Goal: Task Accomplishment & Management: Complete application form

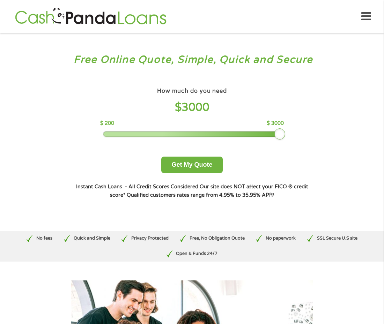
drag, startPoint x: 155, startPoint y: 133, endPoint x: 372, endPoint y: 59, distance: 230.1
click at [372, 59] on div "Free Online Quote, Simple, Quick and Secure How much do you need? $300 $500 $75…" at bounding box center [192, 131] width 384 height 197
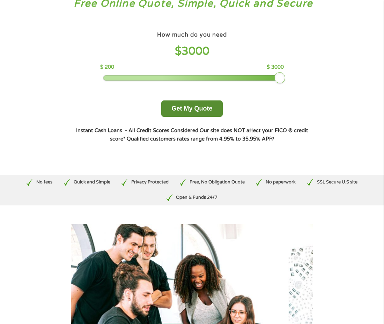
scroll to position [42, 0]
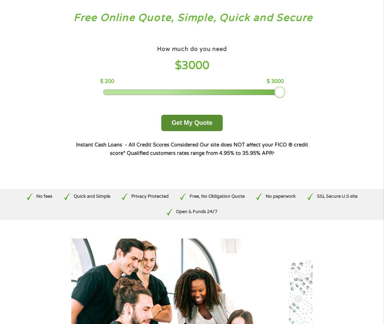
click at [200, 122] on button "Get My Quote" at bounding box center [191, 123] width 61 height 16
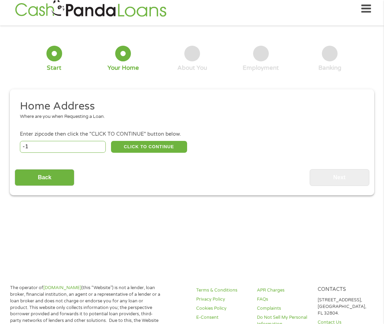
type input "-1"
click at [99, 148] on input "-1" at bounding box center [63, 147] width 86 height 12
type input "93728"
click at [132, 149] on button "CLICK TO CONTINUE" at bounding box center [149, 147] width 76 height 12
type input "93728"
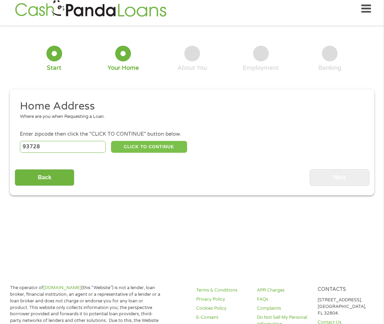
type input "[GEOGRAPHIC_DATA]"
select select "[US_STATE]"
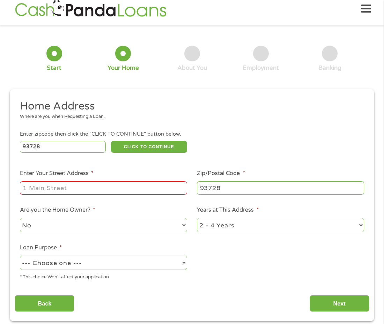
click at [95, 189] on input "Enter Your Street Address *" at bounding box center [103, 187] width 167 height 13
type input "[STREET_ADDRESS]"
click at [361, 224] on select "1 Year or less 1 - 2 Years 2 - 4 Years Over 4 Years" at bounding box center [280, 225] width 167 height 14
select select "60months"
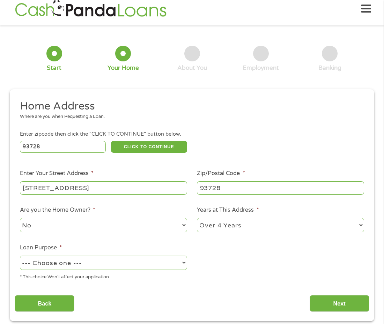
click at [197, 219] on select "1 Year or less 1 - 2 Years 2 - 4 Years Over 4 Years" at bounding box center [280, 225] width 167 height 14
click at [183, 263] on select "--- Choose one --- Pay Bills Debt Consolidation Home Improvement Major Purchase…" at bounding box center [103, 263] width 167 height 14
click at [20, 256] on select "--- Choose one --- Pay Bills Debt Consolidation Home Improvement Major Purchase…" at bounding box center [103, 263] width 167 height 14
select select "paybills"
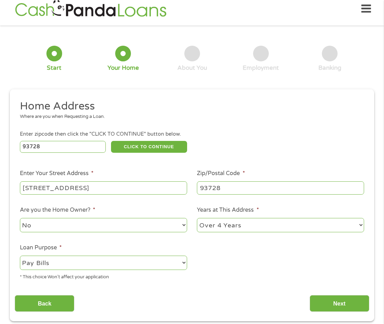
click at [261, 291] on div "Back Next" at bounding box center [192, 301] width 354 height 22
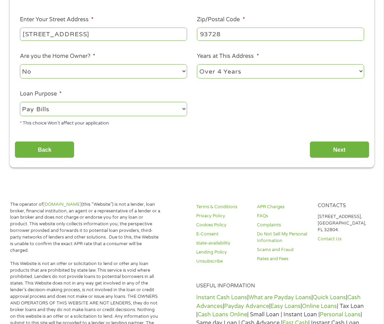
scroll to position [160, 0]
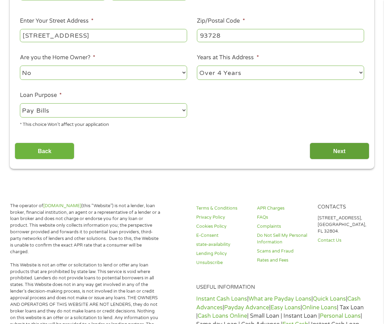
click at [344, 153] on input "Next" at bounding box center [340, 151] width 60 height 17
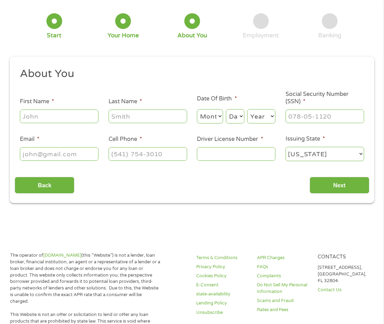
scroll to position [0, 0]
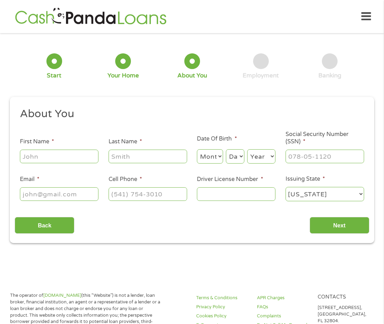
click at [57, 155] on input "First Name *" at bounding box center [59, 156] width 79 height 13
type input "[PERSON_NAME]"
click at [116, 155] on input "Last Name *" at bounding box center [148, 156] width 79 height 13
type input "[PERSON_NAME]"
click at [203, 160] on select "Month 1 2 3 4 5 6 7 8 9 10 11 12" at bounding box center [210, 156] width 26 height 14
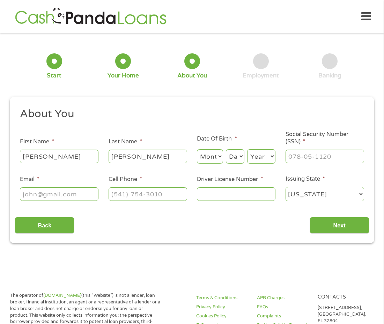
select select "11"
click at [197, 149] on select "Month 1 2 3 4 5 6 7 8 9 10 11 12" at bounding box center [210, 156] width 26 height 14
click at [239, 158] on select "Day 1 2 3 4 5 6 7 8 9 10 11 12 13 14 15 16 17 18 19 20 21 22 23 24 25 26 27 28 …" at bounding box center [235, 156] width 18 height 14
select select "17"
click at [226, 149] on select "Day 1 2 3 4 5 6 7 8 9 10 11 12 13 14 15 16 17 18 19 20 21 22 23 24 25 26 27 28 …" at bounding box center [235, 156] width 18 height 14
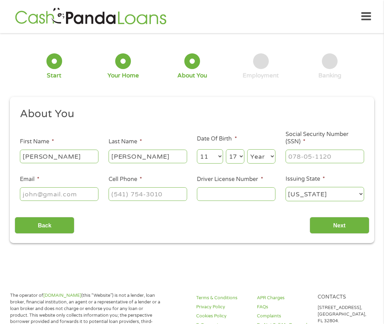
click at [264, 156] on select "Year [DATE] 2006 2005 2004 2003 2002 2001 2000 1999 1998 1997 1996 1995 1994 19…" at bounding box center [261, 156] width 28 height 14
select select "1975"
click at [247, 149] on select "Year [DATE] 2006 2005 2004 2003 2002 2001 2000 1999 1998 1997 1996 1995 1994 19…" at bounding box center [261, 156] width 28 height 14
click at [85, 194] on input "Email *" at bounding box center [59, 193] width 79 height 13
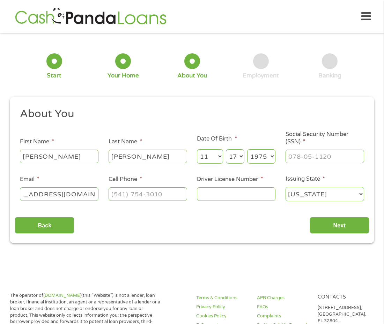
type input "[EMAIL_ADDRESS][DOMAIN_NAME]"
click at [178, 196] on input "(___) ___-____" at bounding box center [148, 193] width 79 height 13
type input "[PHONE_NUMBER]"
click at [342, 156] on input "___-__-____" at bounding box center [324, 156] width 79 height 13
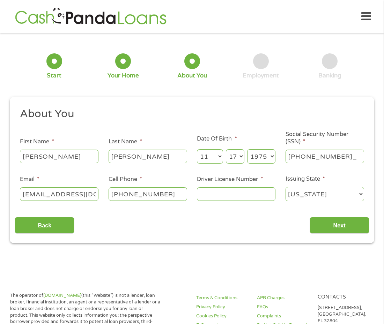
type input "552-65-8131"
click at [249, 196] on input "Driver License Number *" at bounding box center [236, 193] width 79 height 13
type input "B5307782"
click at [337, 229] on input "Next" at bounding box center [340, 225] width 60 height 17
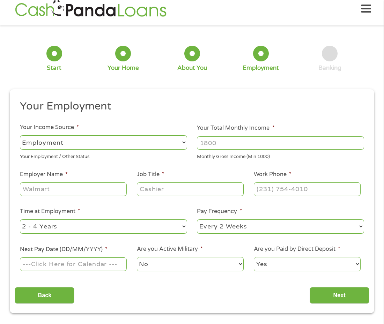
click at [298, 145] on input "Your Total Monthly Income *" at bounding box center [280, 142] width 167 height 13
type input "2471.30"
click at [156, 144] on select "--- Choose one --- Employment [DEMOGRAPHIC_DATA] Benefits" at bounding box center [103, 142] width 167 height 14
click at [162, 112] on h2 "Your Employment" at bounding box center [189, 106] width 339 height 14
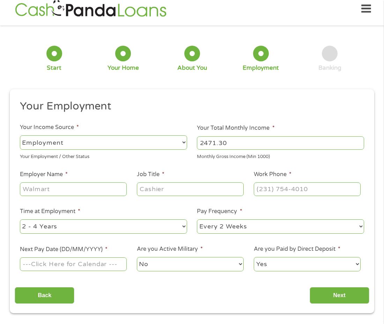
click at [105, 191] on input "Employer Name *" at bounding box center [73, 188] width 107 height 13
type input "Signal"
click at [178, 191] on input "Job Title *" at bounding box center [190, 188] width 107 height 13
type input "Security Guard"
click at [338, 188] on input "(___) ___-____" at bounding box center [307, 188] width 107 height 13
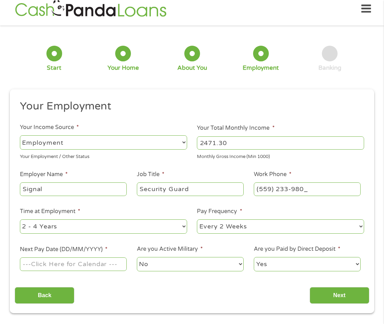
type input "[PHONE_NUMBER]"
click at [183, 226] on select "--- Choose one --- 1 Year or less 1 - 2 Years 2 - 4 Years Over 4 Years" at bounding box center [103, 226] width 167 height 14
select select "24months"
click at [20, 219] on select "--- Choose one --- 1 Year or less 1 - 2 Years 2 - 4 Years Over 4 Years" at bounding box center [103, 226] width 167 height 14
click at [117, 264] on input "Next Pay Date (DD/MM/YYYY) *" at bounding box center [73, 264] width 107 height 13
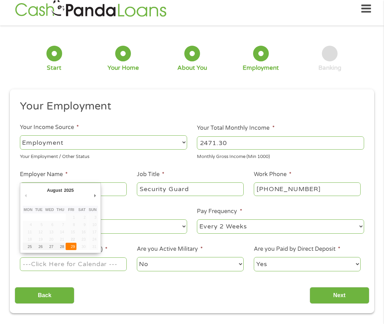
type input "[DATE]"
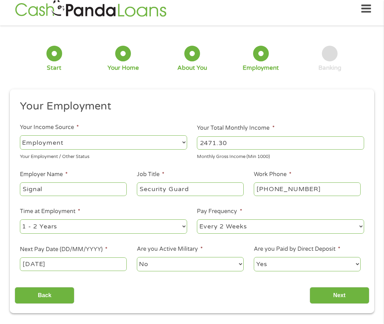
click at [358, 264] on select "Yes No" at bounding box center [307, 264] width 107 height 14
select select "0"
click at [254, 257] on select "Yes No" at bounding box center [307, 264] width 107 height 14
click at [332, 296] on input "Next" at bounding box center [340, 295] width 60 height 17
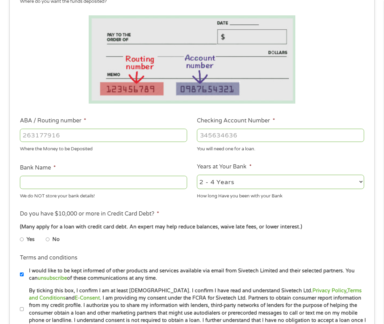
scroll to position [133, 0]
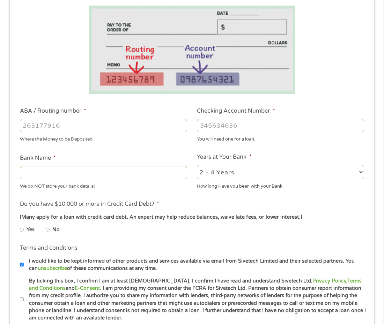
click at [129, 126] on input "ABA / Routing number *" at bounding box center [103, 125] width 167 height 13
type input "321172594"
type input "EDUCATIONAL EMPLOYEES CREDIT UNION"
type input "321172594"
click at [246, 126] on input "Checking Account Number *" at bounding box center [280, 125] width 167 height 13
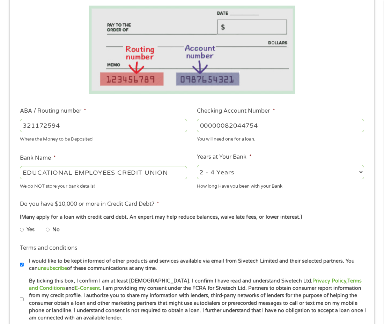
type input "00000082044754"
click at [363, 172] on select "2 - 4 Years 6 - 12 Months 1 - 2 Years Over 4 Years" at bounding box center [280, 172] width 167 height 14
select select "60months"
click at [197, 165] on select "2 - 4 Years 6 - 12 Months 1 - 2 Years Over 4 Years" at bounding box center [280, 172] width 167 height 14
click at [49, 230] on input "No" at bounding box center [48, 229] width 4 height 11
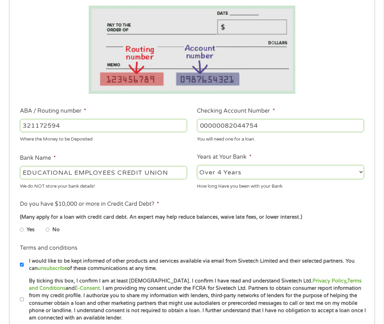
radio input "true"
click at [20, 224] on input "Yes" at bounding box center [22, 229] width 4 height 11
radio input "true"
click at [46, 224] on input "No" at bounding box center [48, 229] width 4 height 11
radio input "true"
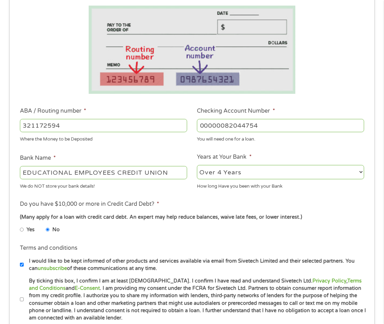
click at [20, 224] on input "Yes" at bounding box center [22, 229] width 4 height 11
radio input "true"
click at [136, 231] on ul "Yes No" at bounding box center [103, 231] width 166 height 16
click at [47, 231] on input "No" at bounding box center [48, 229] width 4 height 11
radio input "true"
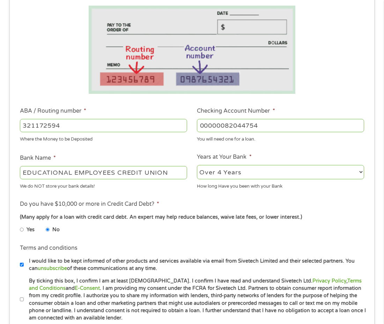
click at [109, 236] on ul "Yes No" at bounding box center [103, 231] width 166 height 16
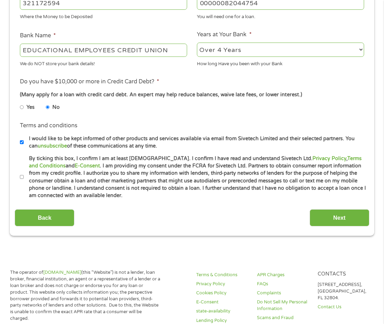
scroll to position [258, 0]
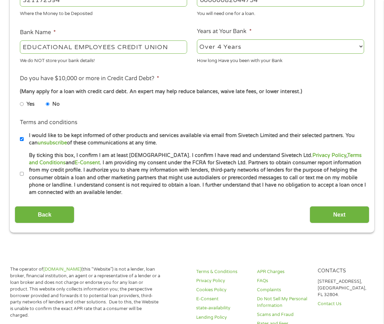
click at [22, 174] on input "By ticking this box, I confirm I am at least [DEMOGRAPHIC_DATA]. I confirm I ha…" at bounding box center [22, 174] width 4 height 11
checkbox input "true"
click at [338, 215] on input "Next" at bounding box center [340, 214] width 60 height 17
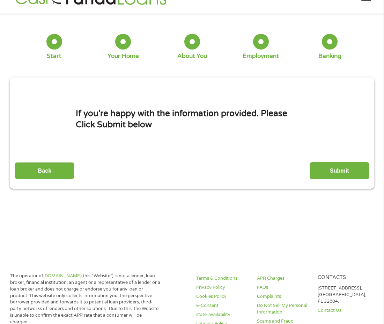
scroll to position [0, 0]
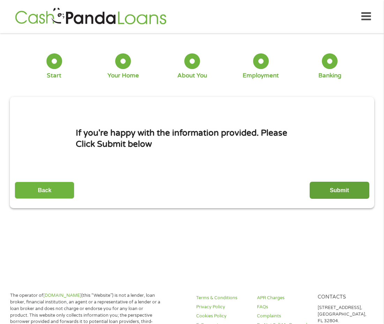
click at [340, 188] on input "Submit" at bounding box center [340, 190] width 60 height 17
